Goal: Task Accomplishment & Management: Manage account settings

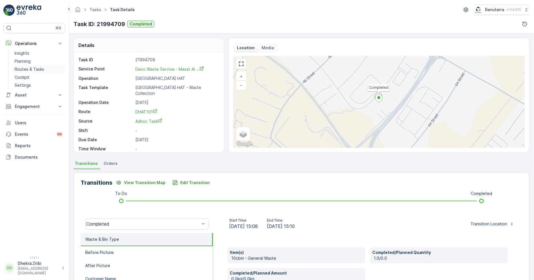
click at [40, 68] on p "Routes & Tasks" at bounding box center [29, 69] width 29 height 6
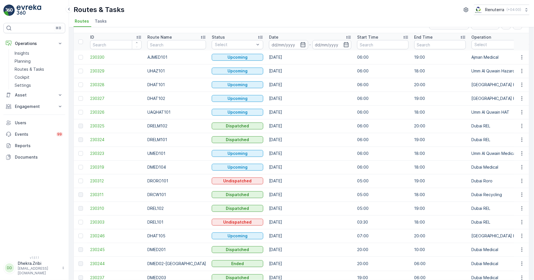
scroll to position [32, 0]
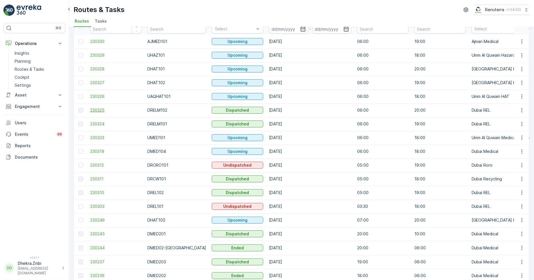
click at [96, 112] on span "230325" at bounding box center [116, 110] width 52 height 6
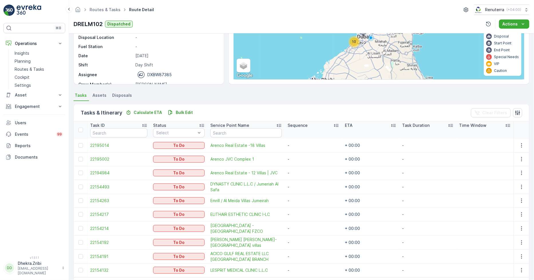
scroll to position [57, 0]
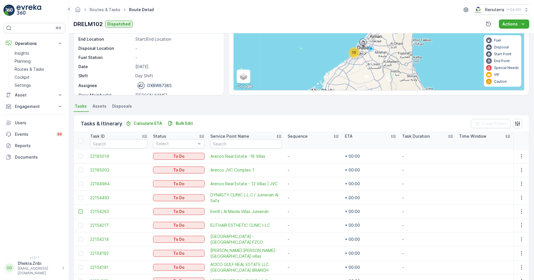
click at [80, 211] on div at bounding box center [80, 211] width 5 height 5
click at [78, 209] on input "checkbox" at bounding box center [78, 209] width 0 height 0
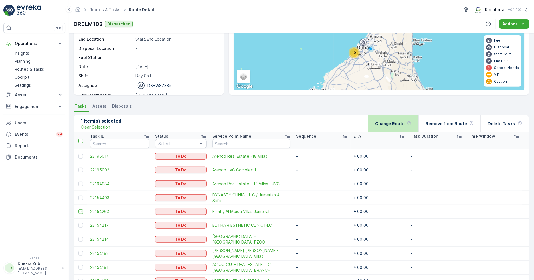
click at [401, 120] on div "Change Route" at bounding box center [393, 123] width 36 height 17
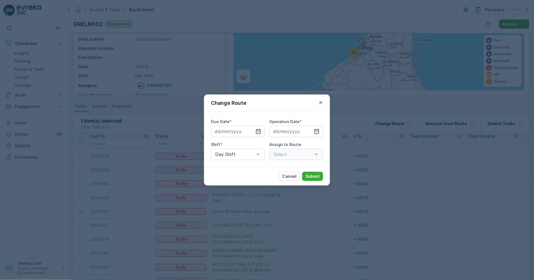
type input "[DATE]"
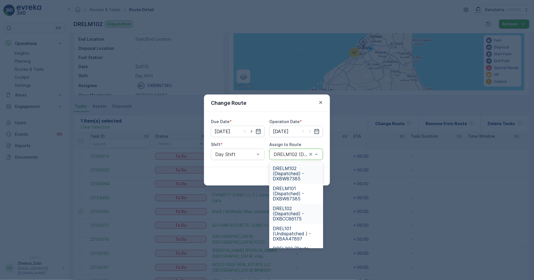
drag, startPoint x: 305, startPoint y: 199, endPoint x: 307, endPoint y: 216, distance: 17.0
click at [307, 216] on div "DRELM102 (Dispatched) - DXBW87385 DRELM101 (Dispatched) - DXBW87385 DREL102 (Di…" at bounding box center [296, 205] width 54 height 86
click at [295, 192] on span "DRELM101 (Dispatched) - DXBW87385" at bounding box center [296, 193] width 47 height 15
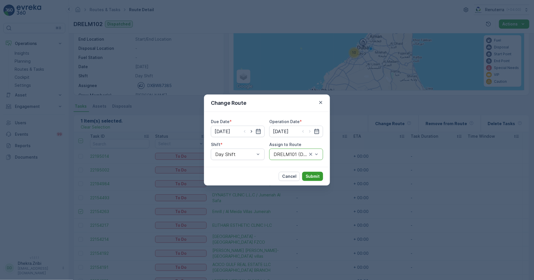
click at [310, 175] on p "Submit" at bounding box center [313, 176] width 14 height 6
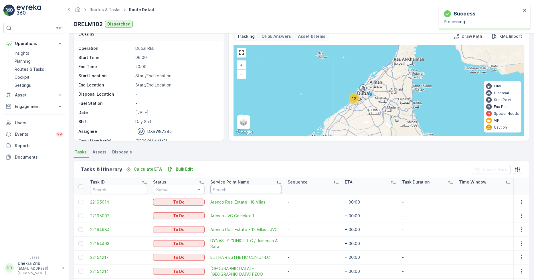
scroll to position [0, 0]
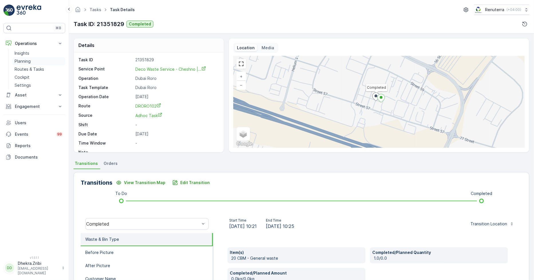
click at [33, 64] on link "Planning" at bounding box center [38, 61] width 53 height 8
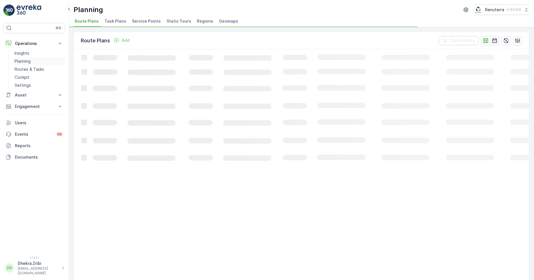
click at [33, 64] on link "Planning" at bounding box center [38, 61] width 53 height 8
click at [32, 66] on link "Routes & Tasks" at bounding box center [38, 69] width 53 height 8
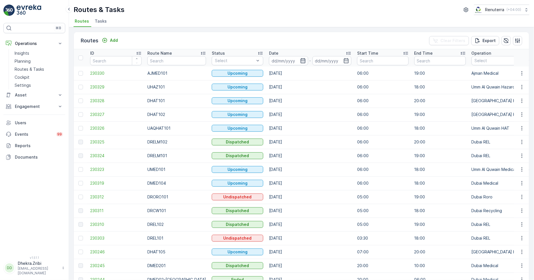
click at [300, 60] on icon "button" at bounding box center [303, 61] width 6 height 6
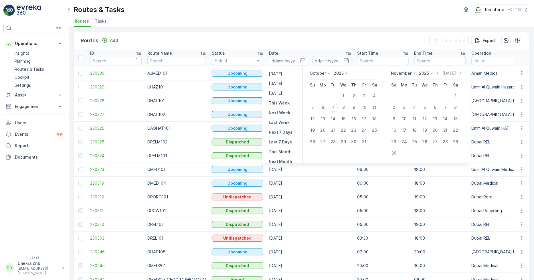
click at [325, 103] on div "6" at bounding box center [323, 107] width 9 height 9
type input "[DATE]"
click at [325, 103] on div "6" at bounding box center [323, 107] width 9 height 9
type input "[DATE]"
click at [324, 102] on button "6" at bounding box center [323, 107] width 10 height 10
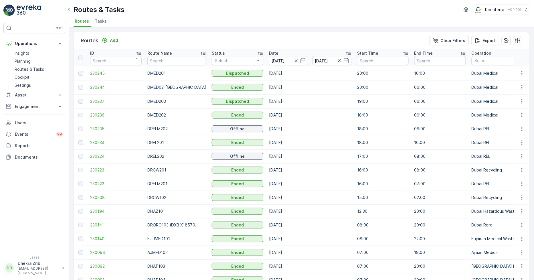
click at [330, 125] on td "[DATE]" at bounding box center [310, 129] width 88 height 14
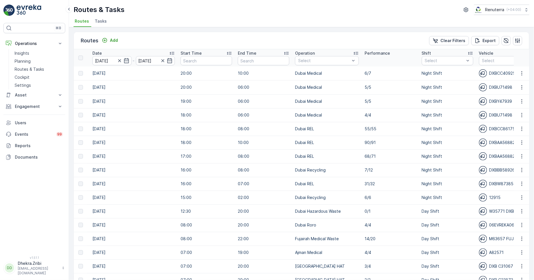
scroll to position [0, 191]
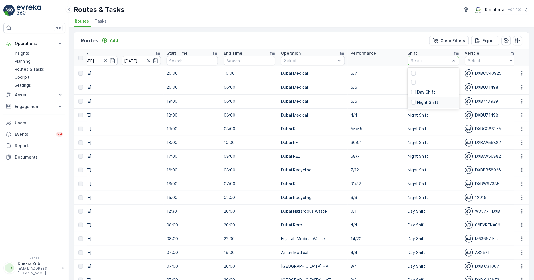
click at [428, 102] on p "Night Shift" at bounding box center [427, 103] width 21 height 6
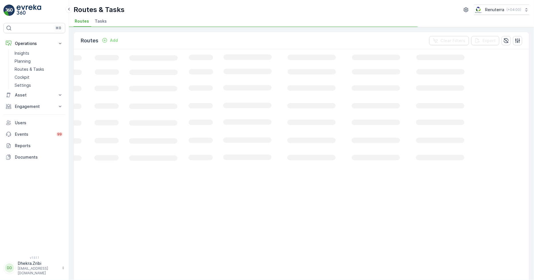
scroll to position [0, 95]
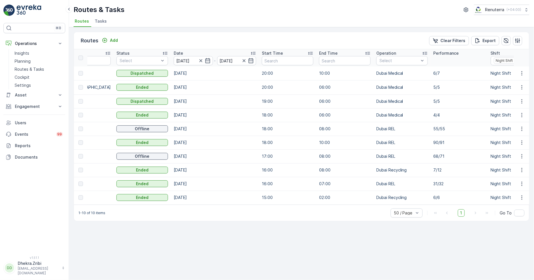
drag, startPoint x: 281, startPoint y: 208, endPoint x: 293, endPoint y: 204, distance: 13.2
click at [348, 202] on div "Routes Add Clear Filters Export ID Route Name Status Select Date 06.10.2025 - 0…" at bounding box center [302, 127] width 456 height 190
drag, startPoint x: 298, startPoint y: 214, endPoint x: 295, endPoint y: 211, distance: 4.0
click at [297, 214] on div "1-10 of 10 items 50 / Page 1 Go To" at bounding box center [301, 213] width 455 height 16
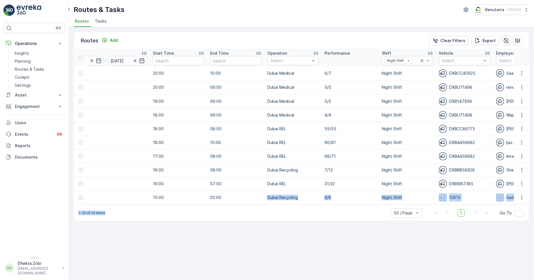
scroll to position [0, 206]
click at [293, 240] on div "Routes Add Clear Filters Export ID Route Name Status Select Date 06.10.2025 - 0…" at bounding box center [301, 153] width 465 height 253
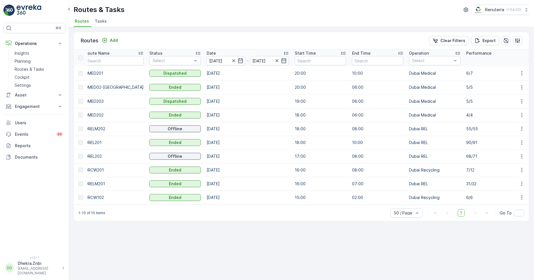
scroll to position [0, 0]
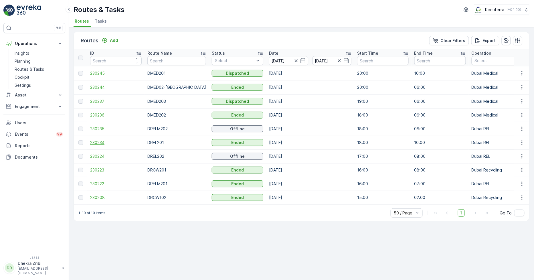
click at [96, 142] on span "230234" at bounding box center [116, 143] width 52 height 6
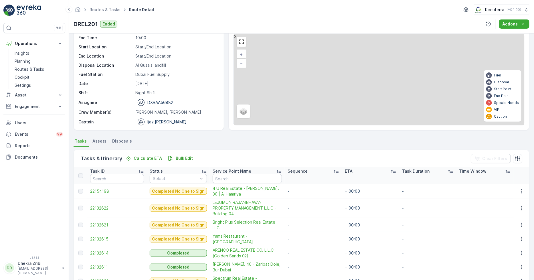
scroll to position [95, 0]
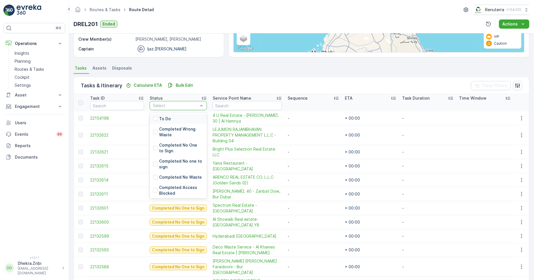
click at [179, 116] on div "To Do" at bounding box center [178, 119] width 57 height 10
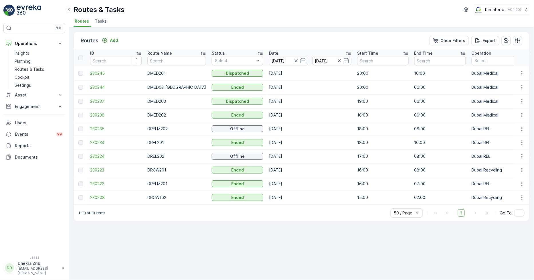
click at [100, 157] on span "230224" at bounding box center [116, 156] width 52 height 6
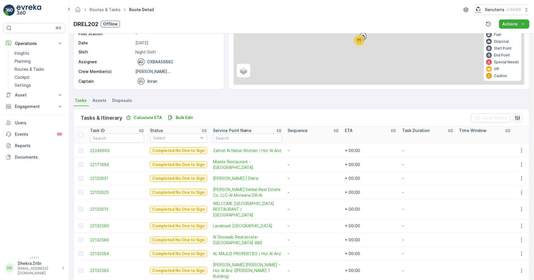
scroll to position [64, 0]
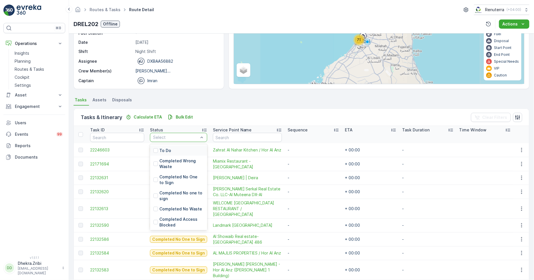
click at [174, 141] on div "Select" at bounding box center [178, 137] width 57 height 9
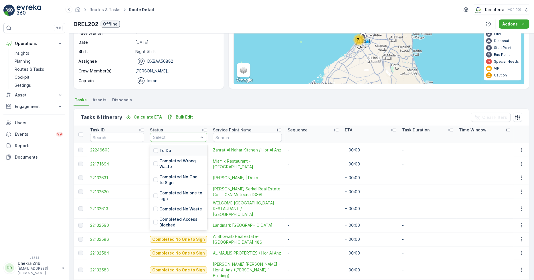
click at [172, 149] on div "To Do" at bounding box center [178, 150] width 57 height 10
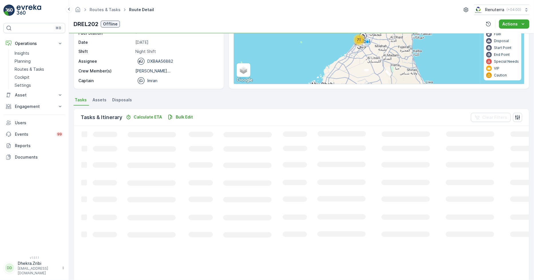
scroll to position [15, 0]
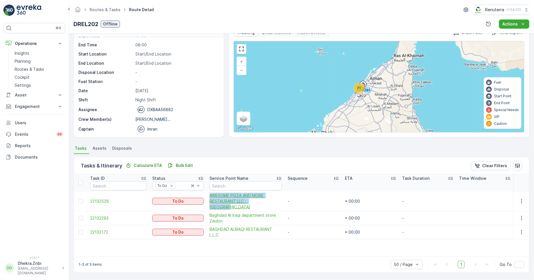
drag, startPoint x: 206, startPoint y: 195, endPoint x: 271, endPoint y: 202, distance: 65.3
click at [271, 202] on td "AWESOME PIZZA AND MORE RESTAURANT LLC - Al Nahda" at bounding box center [246, 202] width 78 height 20
copy span "AWESOME PIZZA AND MORE RESTAURANT LLC - Al Nahda"
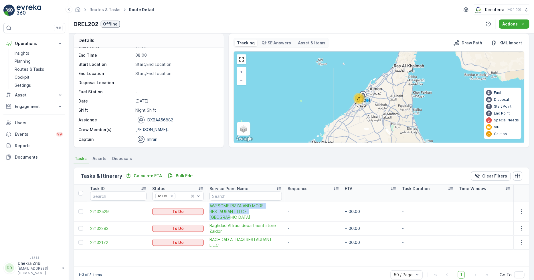
scroll to position [0, 0]
